Goal: Task Accomplishment & Management: Complete application form

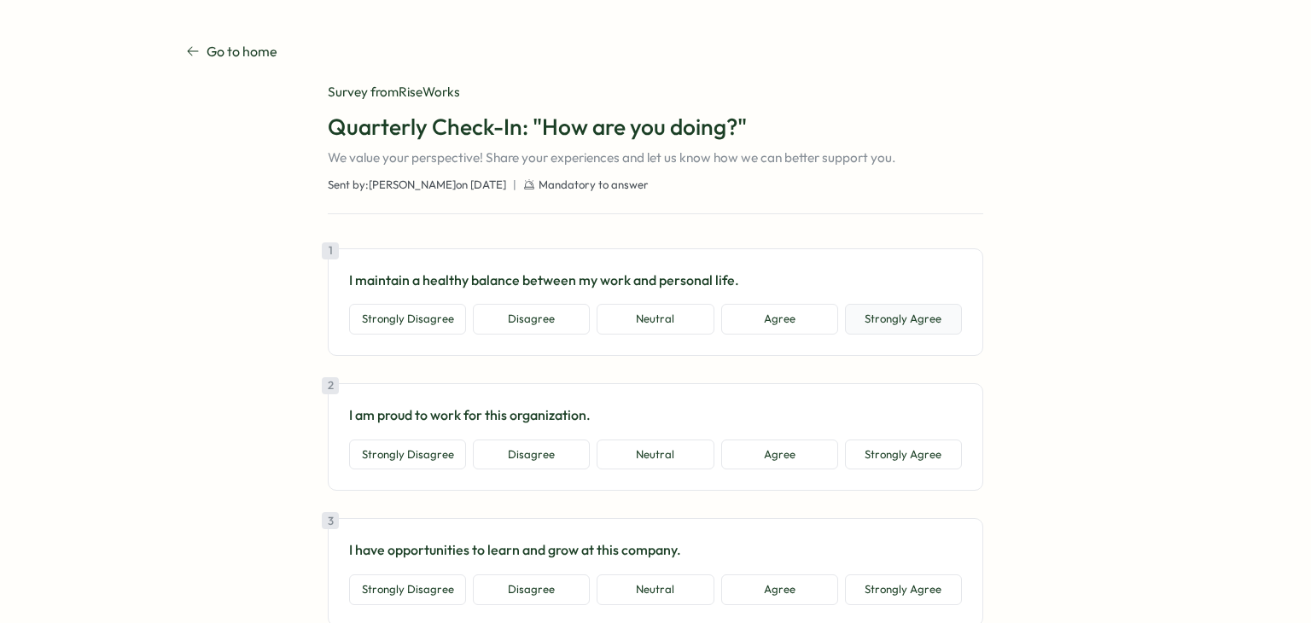
click at [892, 329] on button "Strongly Agree" at bounding box center [903, 319] width 117 height 31
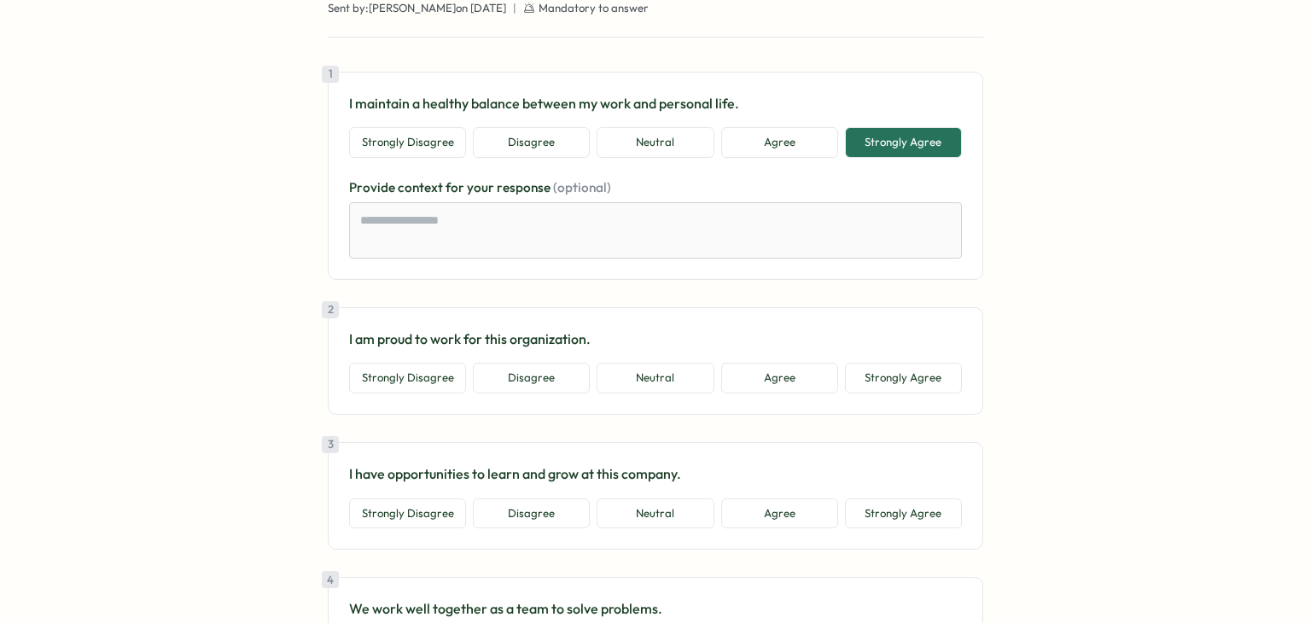
scroll to position [177, 0]
click at [895, 379] on button "Strongly Agree" at bounding box center [903, 377] width 117 height 31
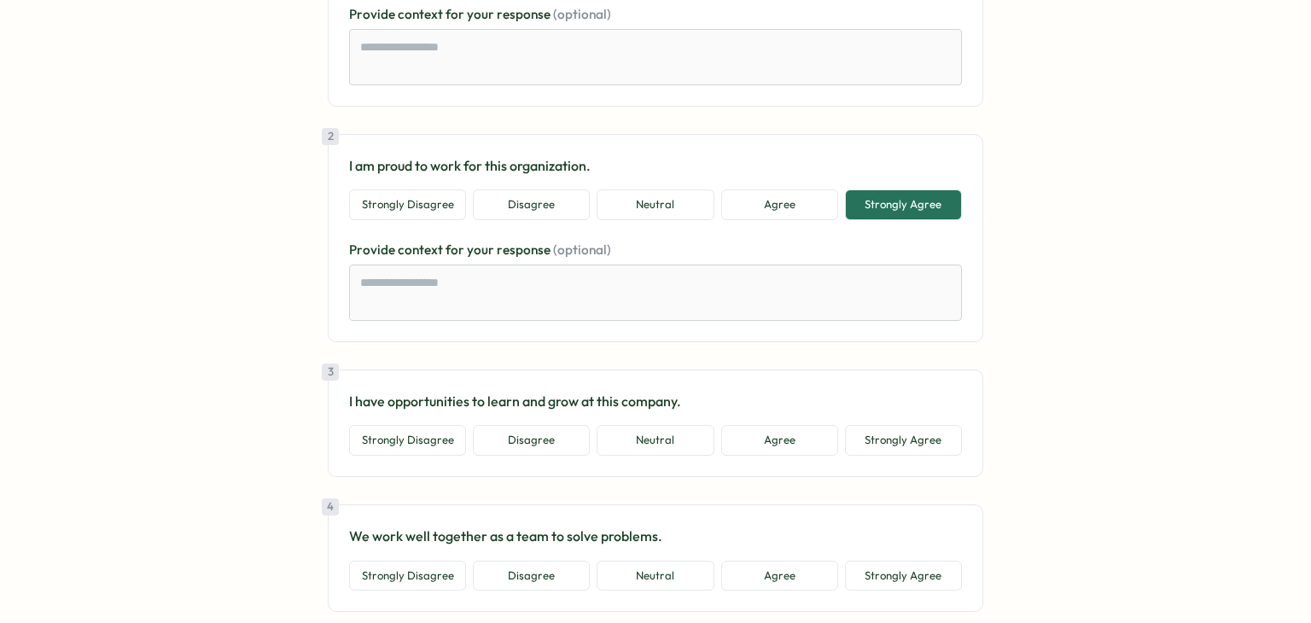
scroll to position [369, 0]
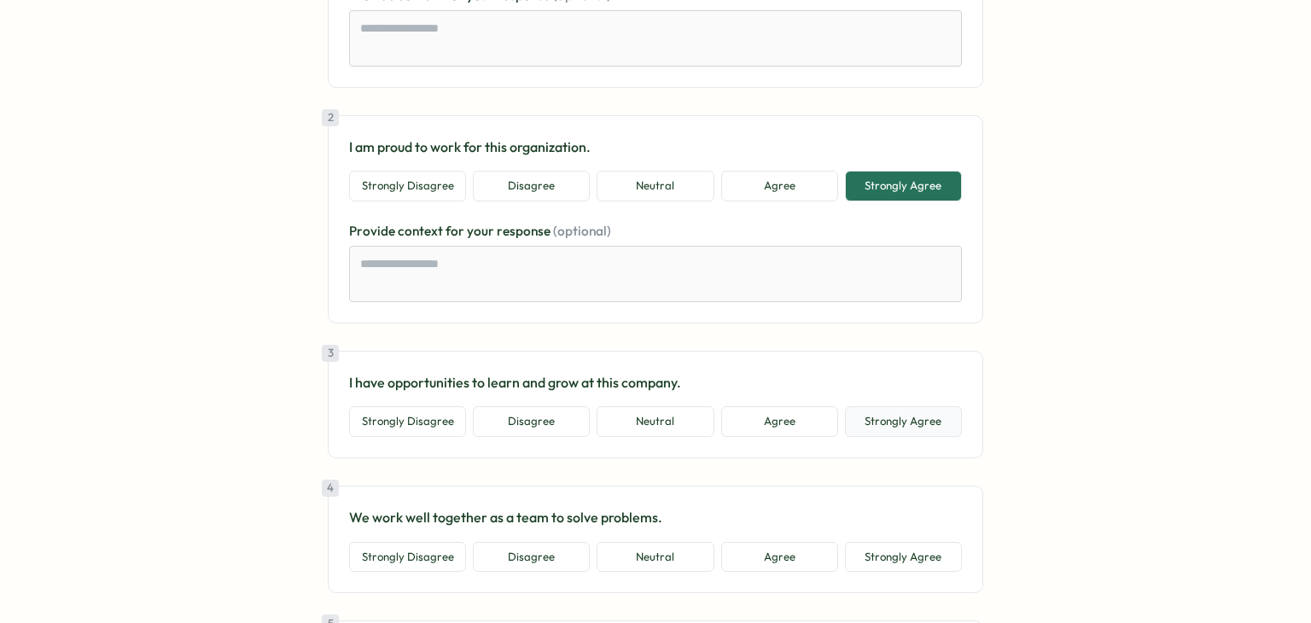
click at [857, 418] on button "Strongly Agree" at bounding box center [903, 421] width 117 height 31
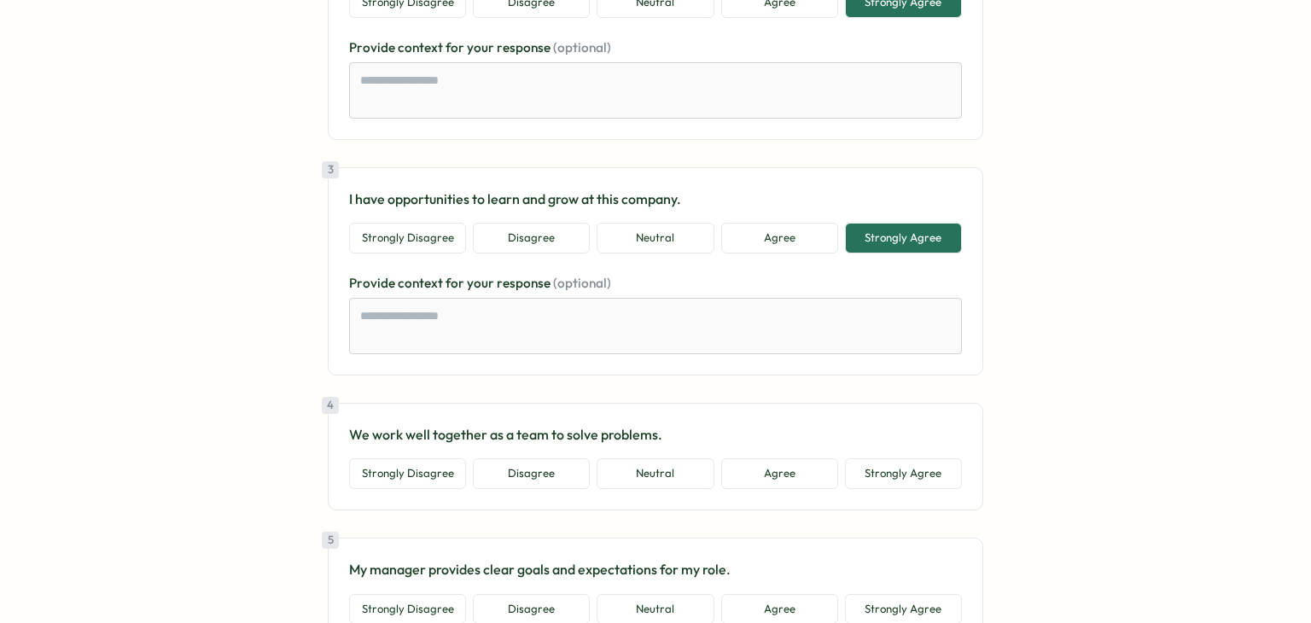
scroll to position [555, 0]
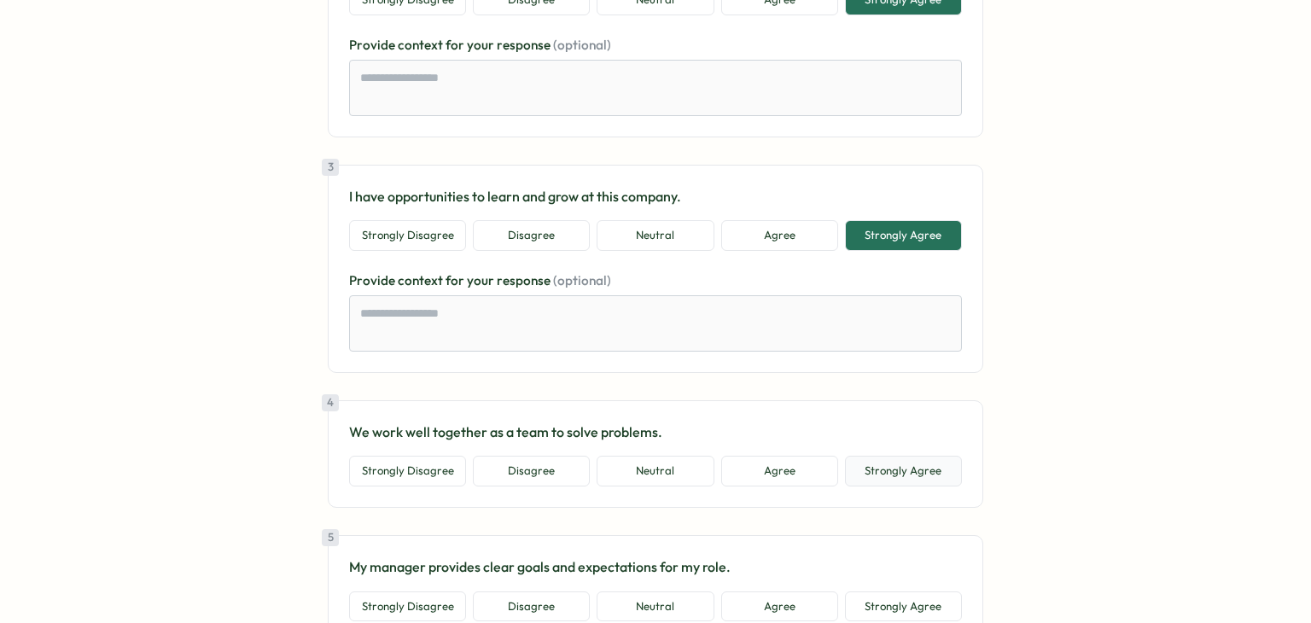
click at [939, 475] on button "Strongly Agree" at bounding box center [903, 471] width 117 height 31
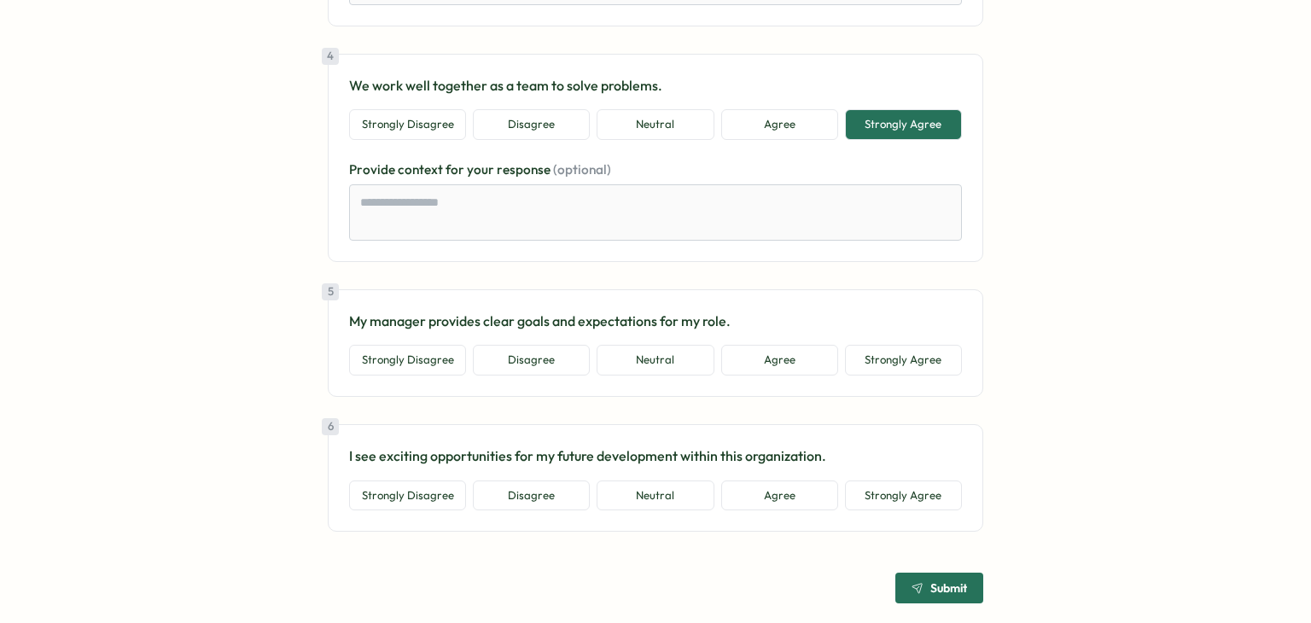
scroll to position [903, 0]
click at [911, 360] on button "Strongly Agree" at bounding box center [903, 358] width 117 height 31
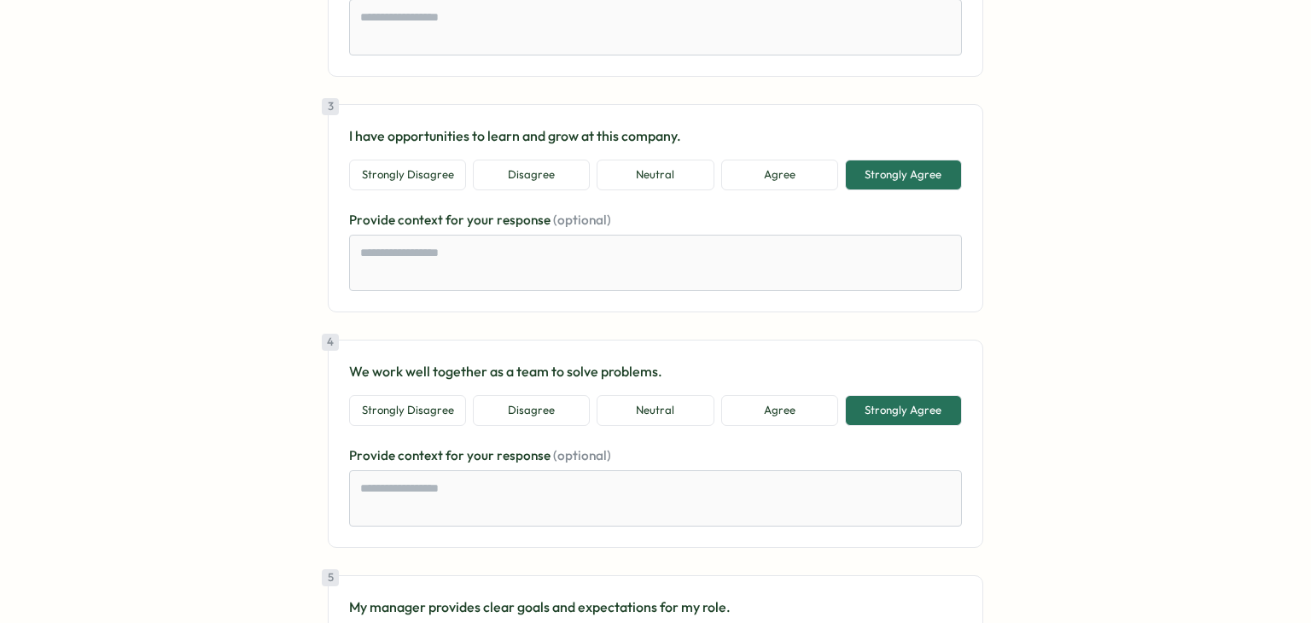
scroll to position [614, 0]
click at [787, 178] on button "Agree" at bounding box center [779, 175] width 117 height 31
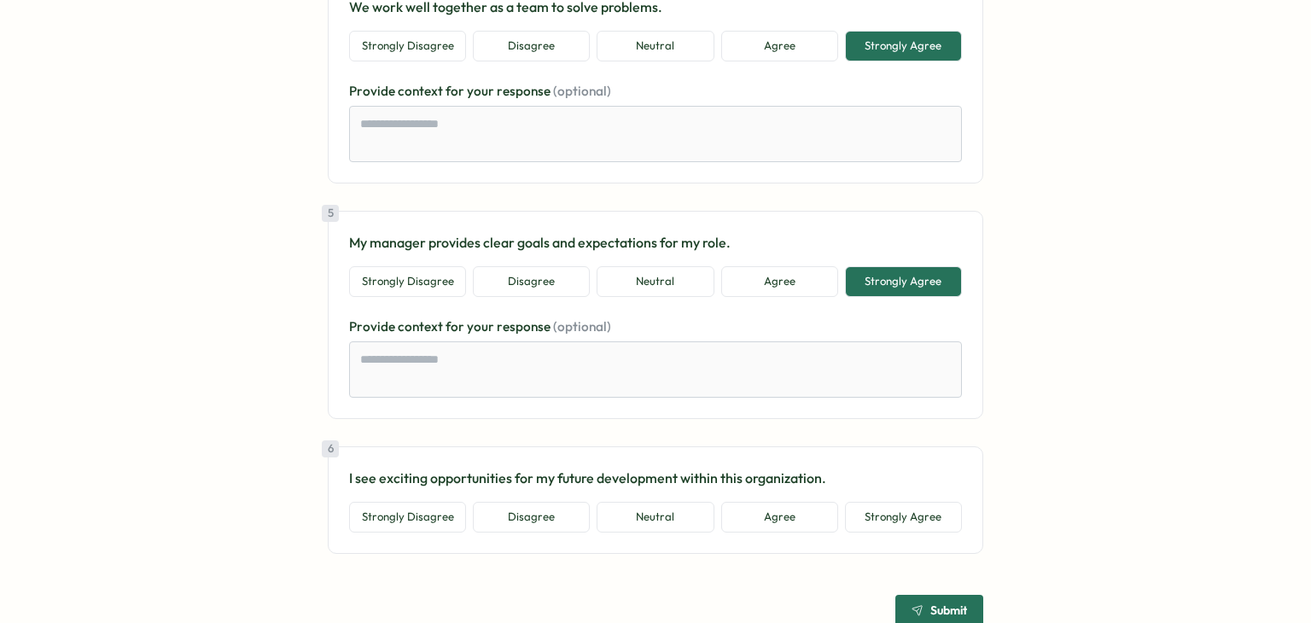
scroll to position [1019, 0]
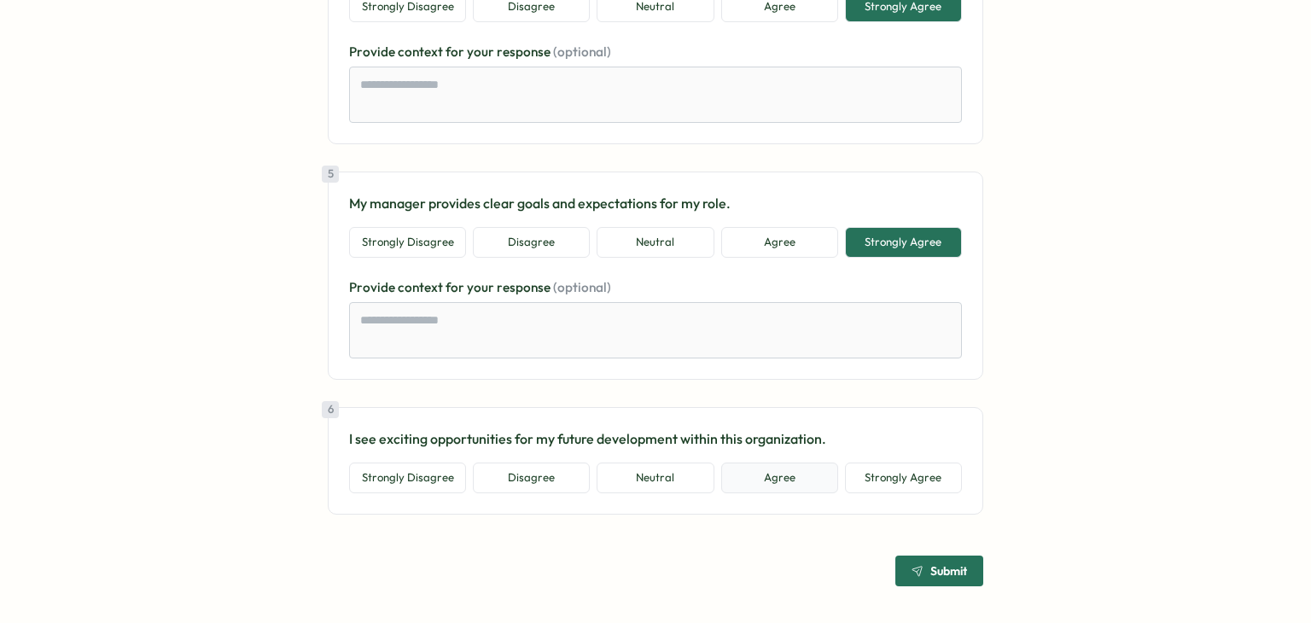
click at [831, 473] on button "Agree" at bounding box center [779, 478] width 117 height 31
type textarea "*"
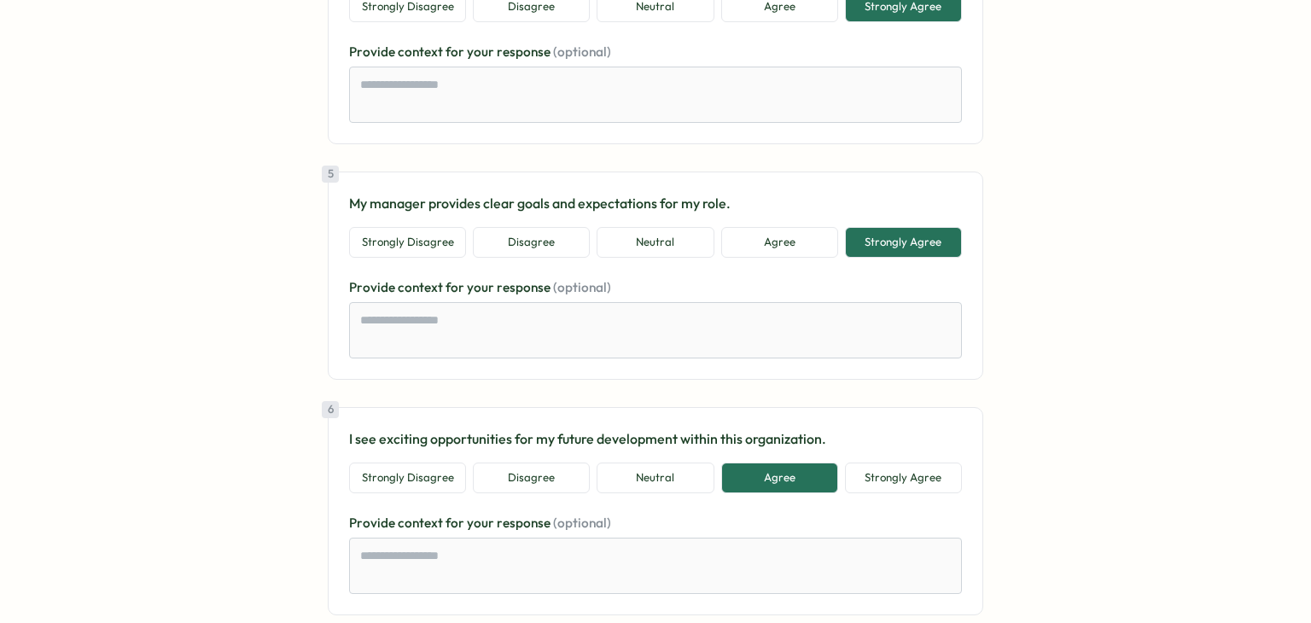
scroll to position [1120, 0]
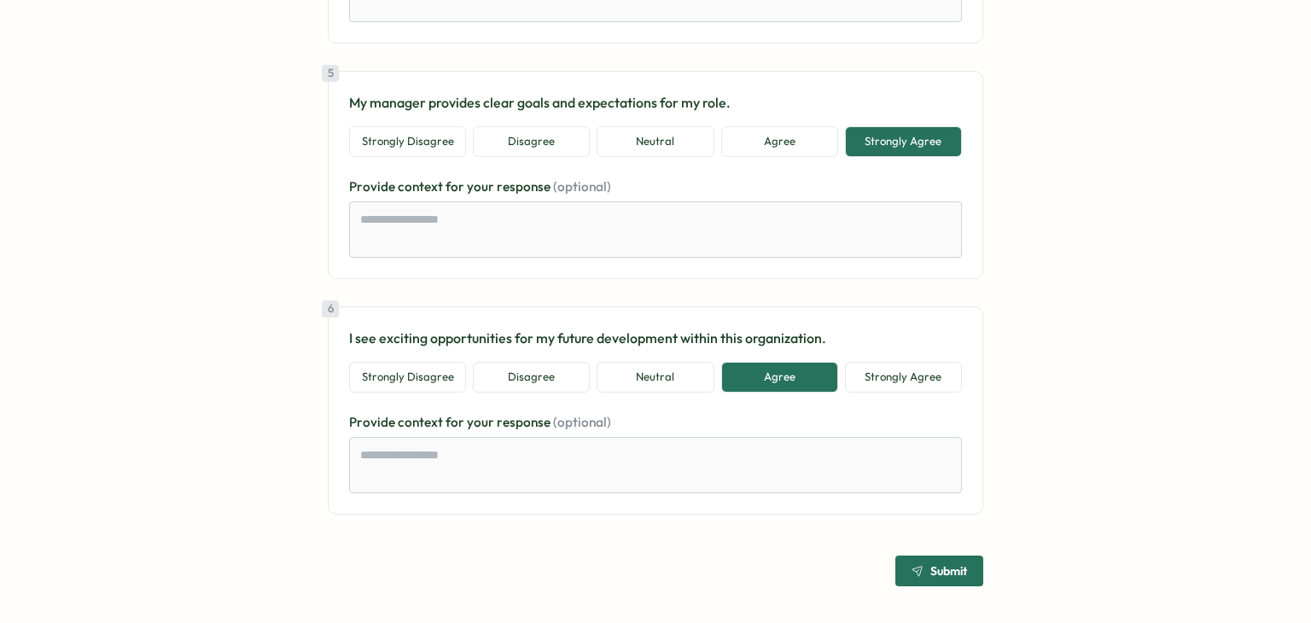
click at [917, 565] on icon "submit" at bounding box center [917, 571] width 12 height 12
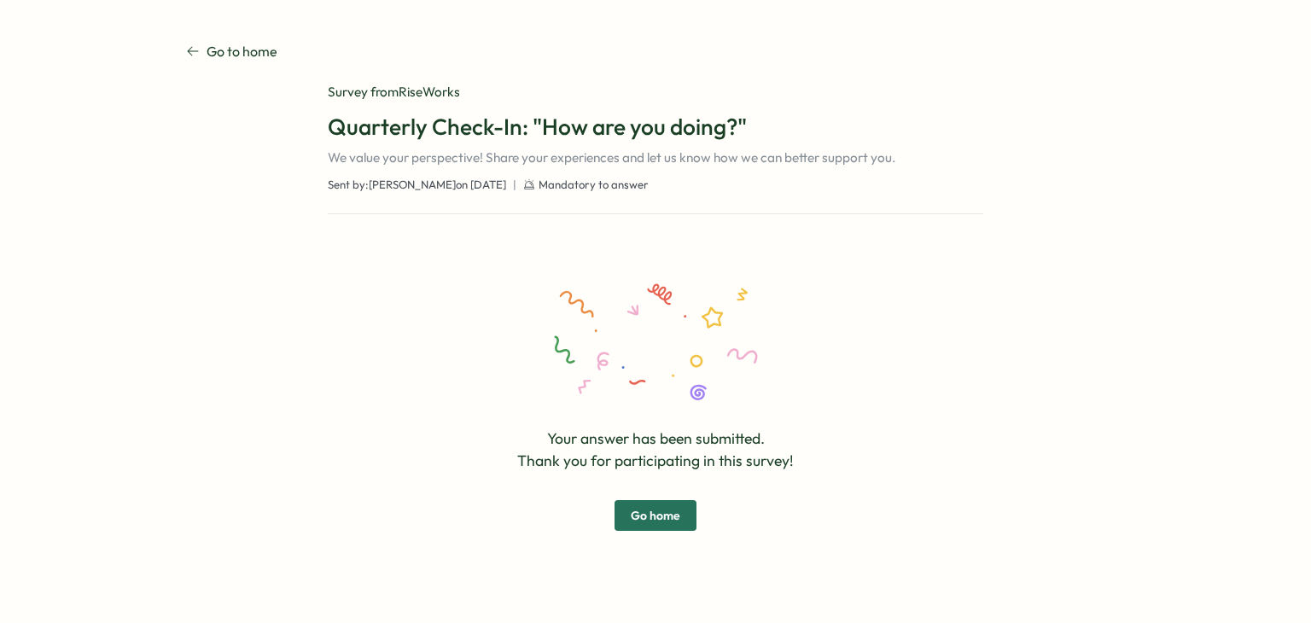
scroll to position [0, 0]
click at [689, 515] on button "Go home" at bounding box center [655, 515] width 82 height 31
